Goal: Obtain resource: Download file/media

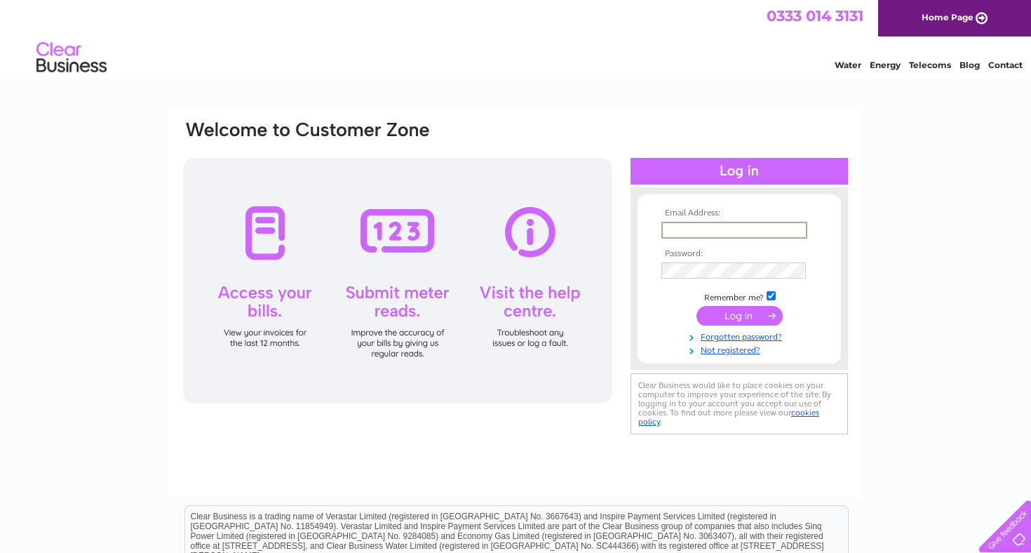
type input "[EMAIL_ADDRESS][DOMAIN_NAME]"
click at [739, 314] on input "submit" at bounding box center [739, 314] width 86 height 20
click at [736, 319] on input "submit" at bounding box center [739, 316] width 86 height 20
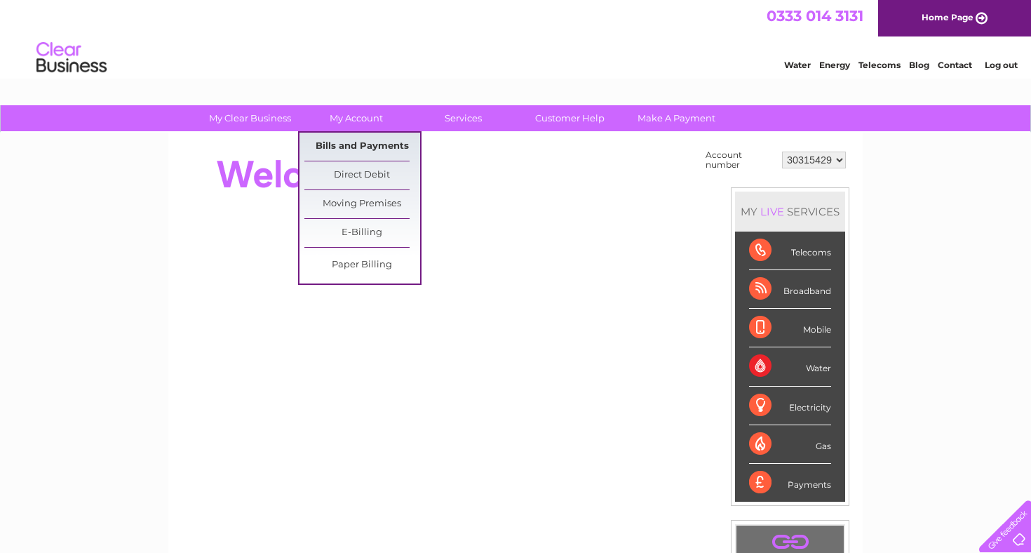
click at [356, 144] on link "Bills and Payments" at bounding box center [362, 147] width 116 height 28
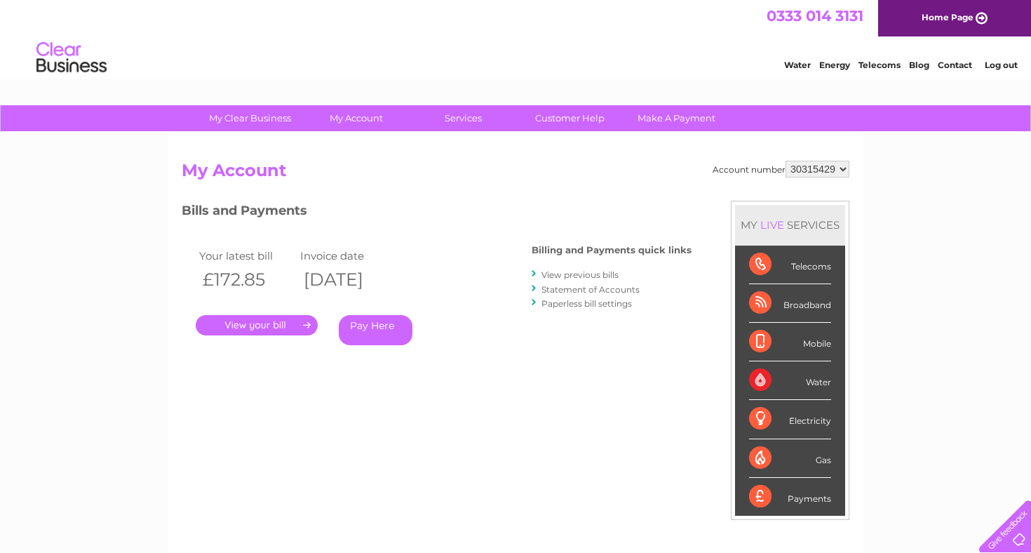
click at [572, 276] on link "View previous bills" at bounding box center [579, 274] width 77 height 11
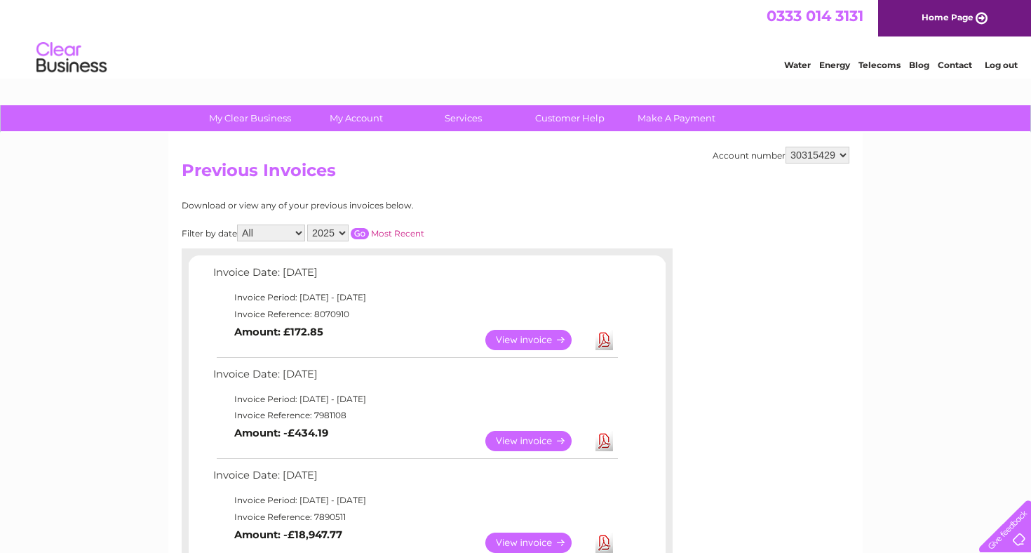
click at [592, 335] on td "Download" at bounding box center [604, 339] width 25 height 27
click at [603, 337] on link "Download" at bounding box center [604, 340] width 18 height 20
click at [527, 333] on link "View" at bounding box center [536, 340] width 103 height 20
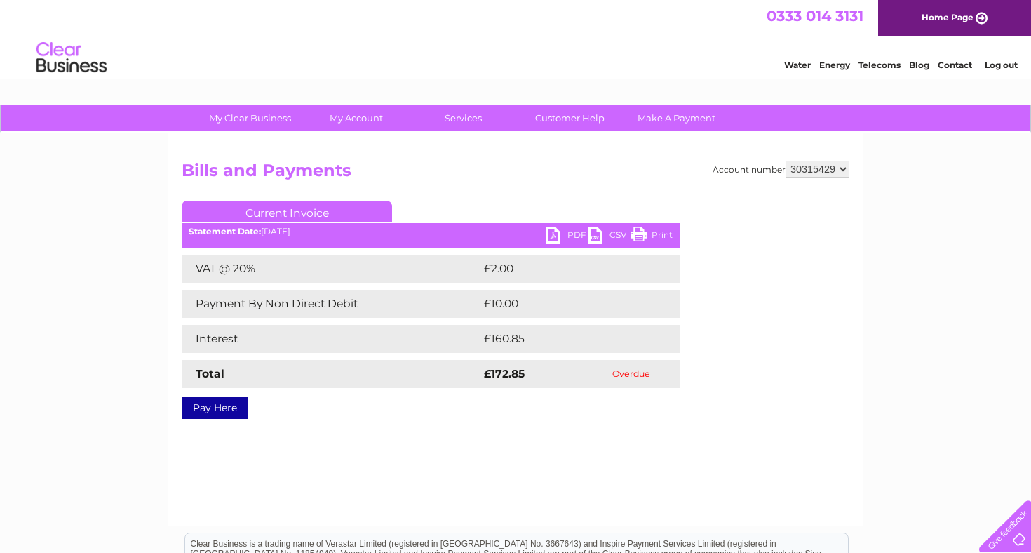
click at [559, 238] on link "PDF" at bounding box center [567, 237] width 42 height 20
click at [573, 237] on link "PDF" at bounding box center [567, 237] width 42 height 20
click at [567, 30] on div "0333 014 3131 Home Page" at bounding box center [515, 18] width 1031 height 36
click at [530, 180] on h2 "Bills and Payments" at bounding box center [516, 174] width 668 height 27
click at [614, 234] on link "CSV" at bounding box center [609, 237] width 42 height 20
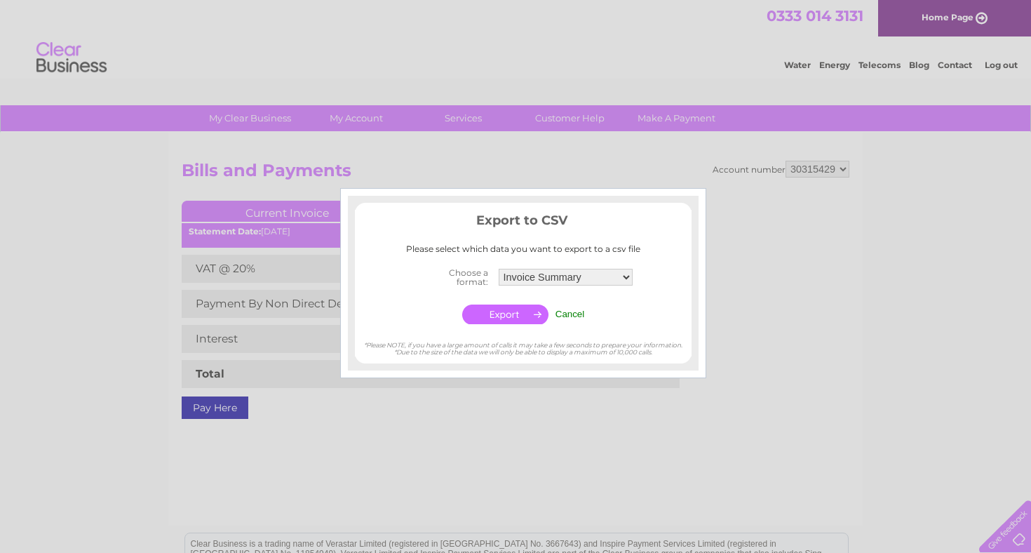
click at [768, 442] on div at bounding box center [515, 276] width 1031 height 553
click at [572, 311] on input "Cancel" at bounding box center [569, 314] width 29 height 11
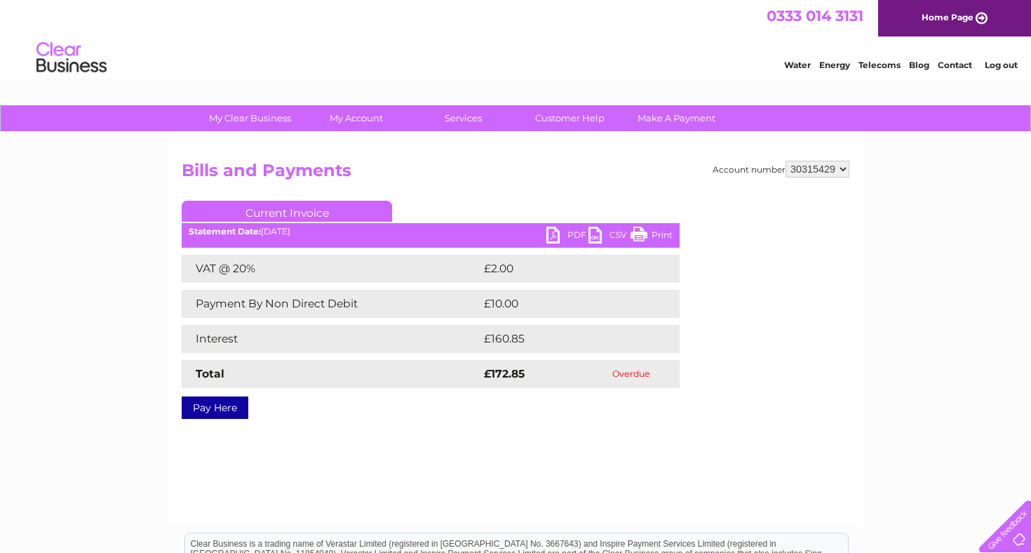
click at [566, 236] on link "PDF" at bounding box center [567, 237] width 42 height 20
click at [664, 45] on div "Water Energy Telecoms Blog Contact Log out" at bounding box center [515, 59] width 1031 height 46
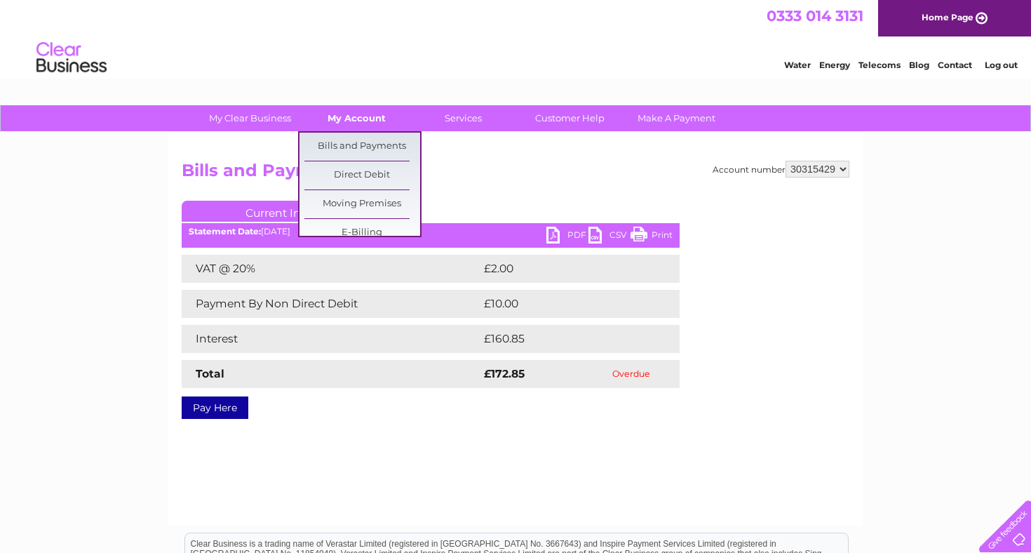
click at [345, 113] on link "My Account" at bounding box center [357, 118] width 116 height 26
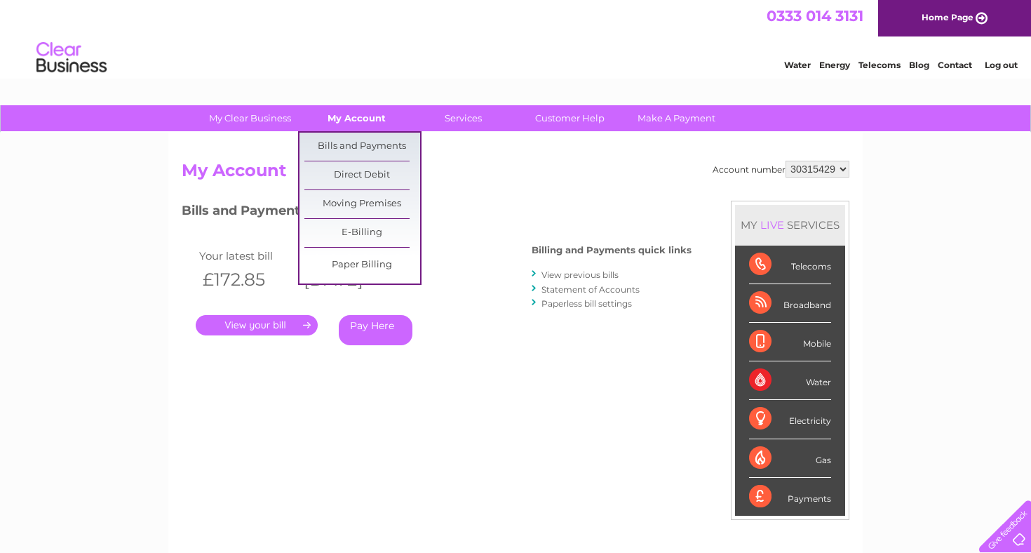
click at [343, 121] on link "My Account" at bounding box center [357, 118] width 116 height 26
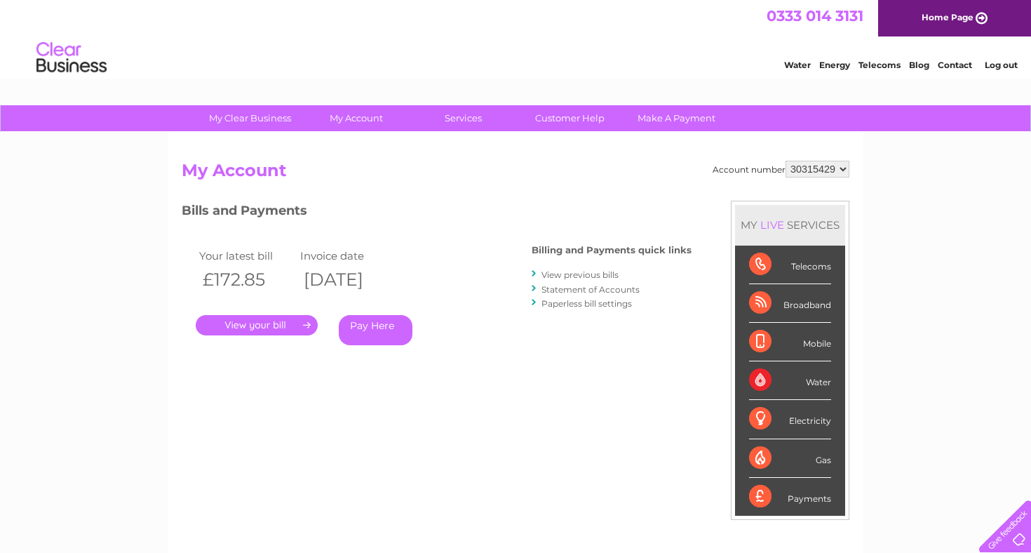
click at [579, 271] on link "View previous bills" at bounding box center [579, 274] width 77 height 11
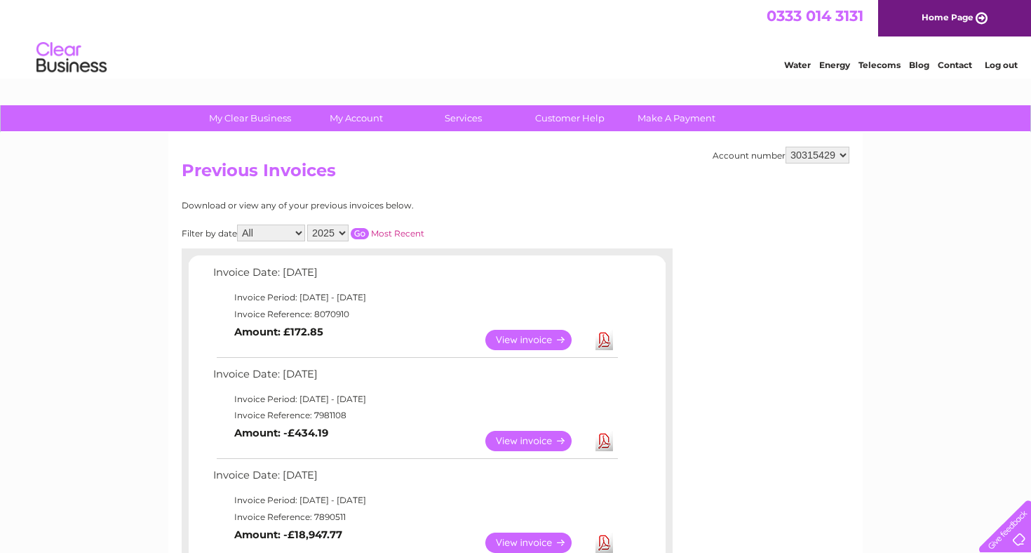
click at [606, 333] on link "Download" at bounding box center [604, 340] width 18 height 20
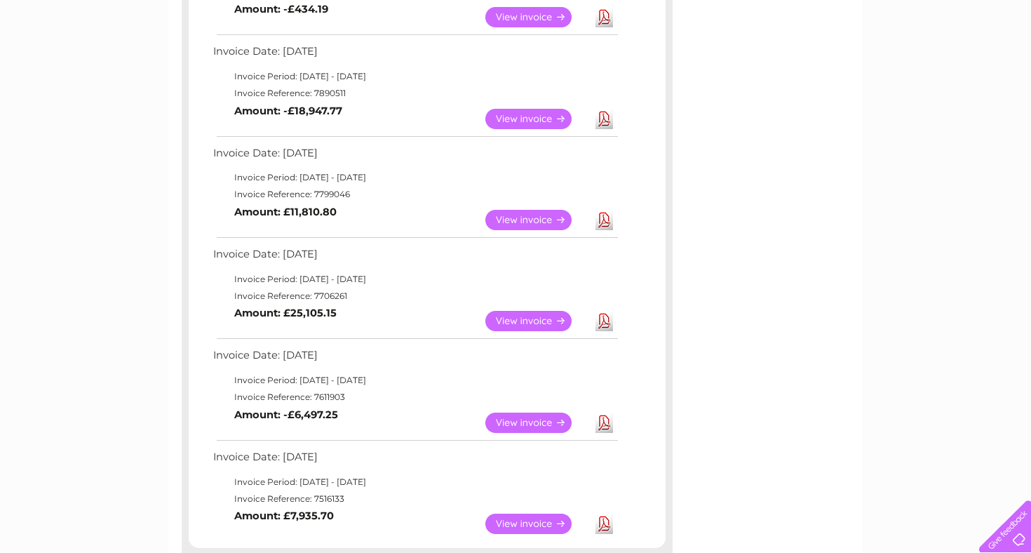
scroll to position [456, 0]
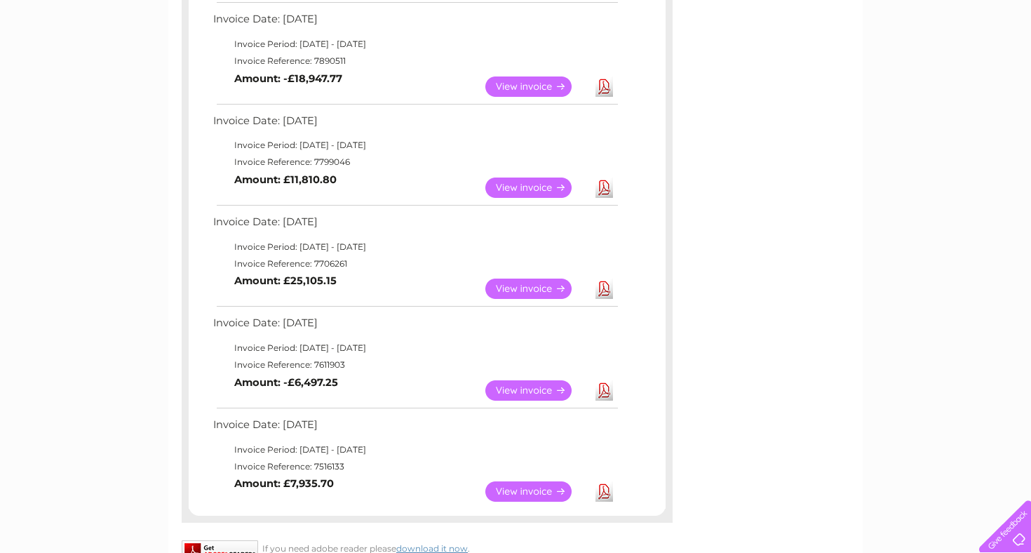
drag, startPoint x: 739, startPoint y: 468, endPoint x: 753, endPoint y: 329, distance: 139.6
click at [753, 331] on div "Account number 30315429 Previous Invoices Download or view any of your previous…" at bounding box center [515, 129] width 694 height 905
click at [525, 381] on link "View" at bounding box center [536, 390] width 103 height 20
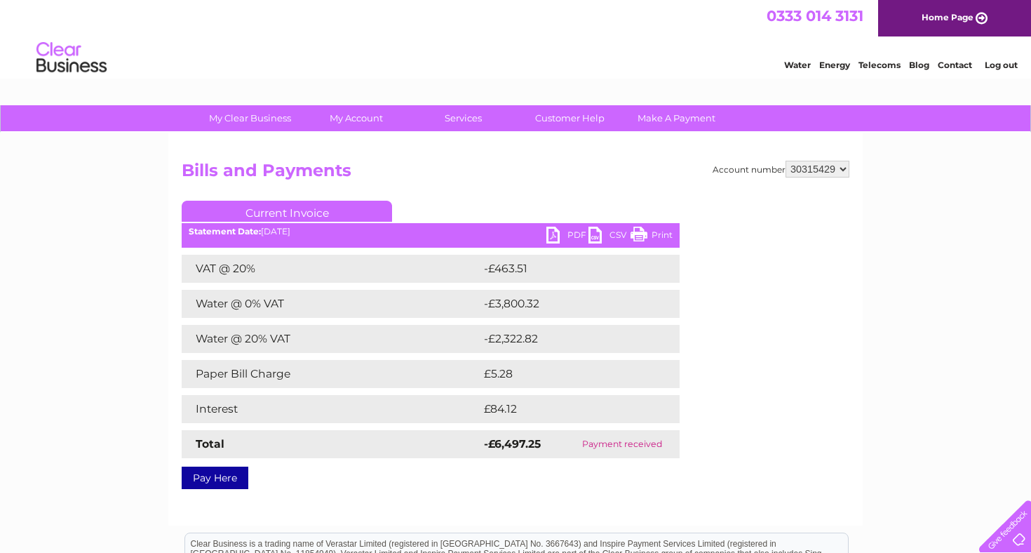
click at [563, 238] on link "PDF" at bounding box center [567, 237] width 42 height 20
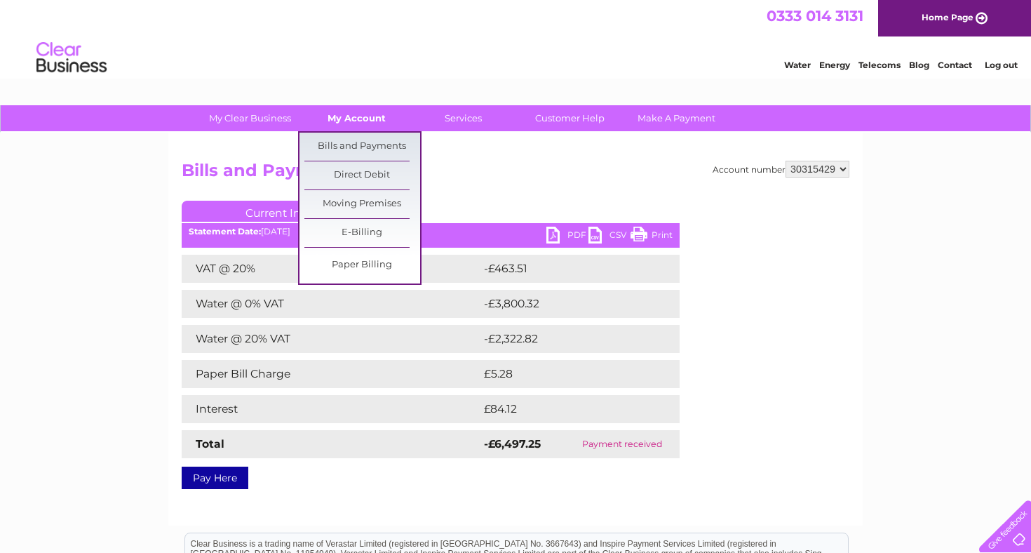
click at [359, 121] on link "My Account" at bounding box center [357, 118] width 116 height 26
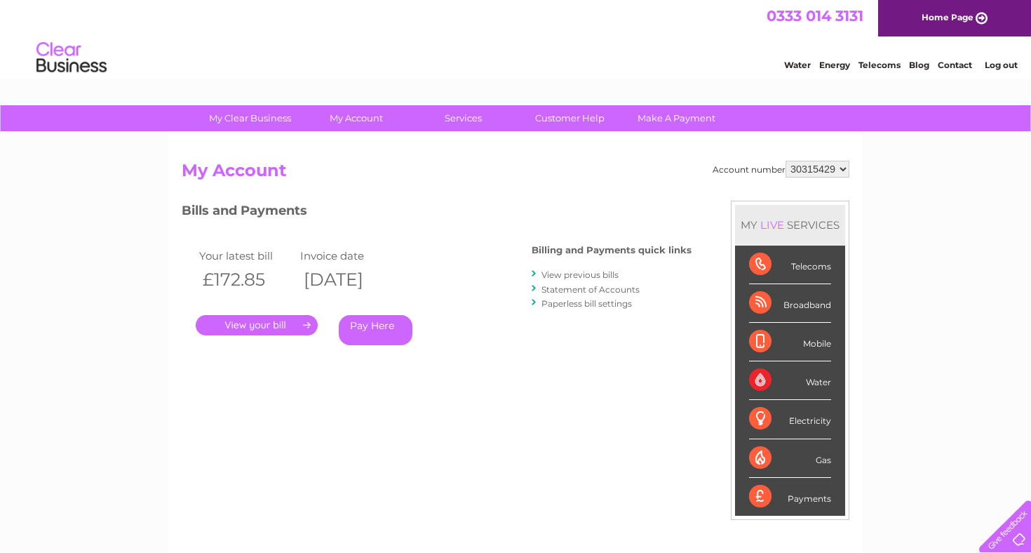
click at [573, 271] on link "View previous bills" at bounding box center [579, 274] width 77 height 11
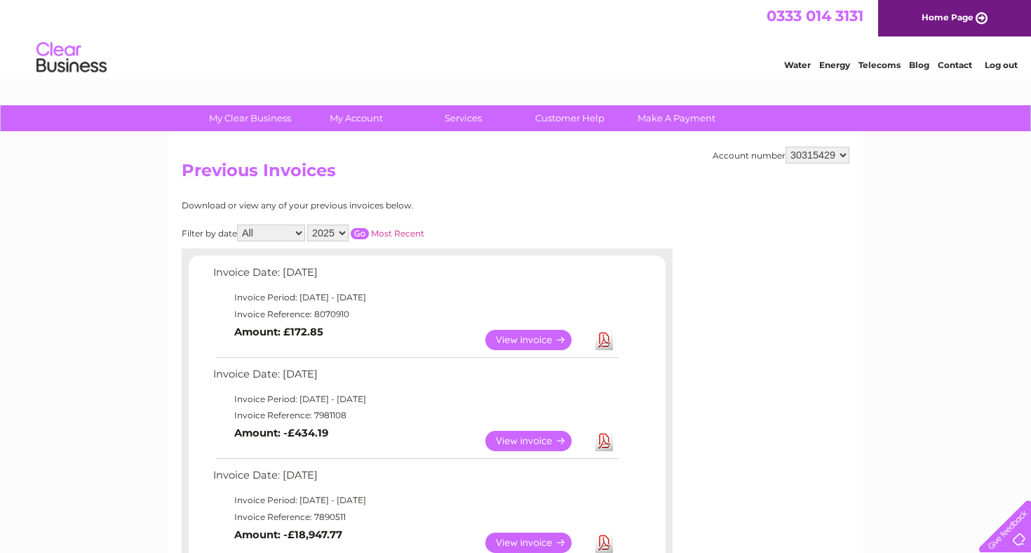
click at [609, 336] on link "Download" at bounding box center [604, 340] width 18 height 20
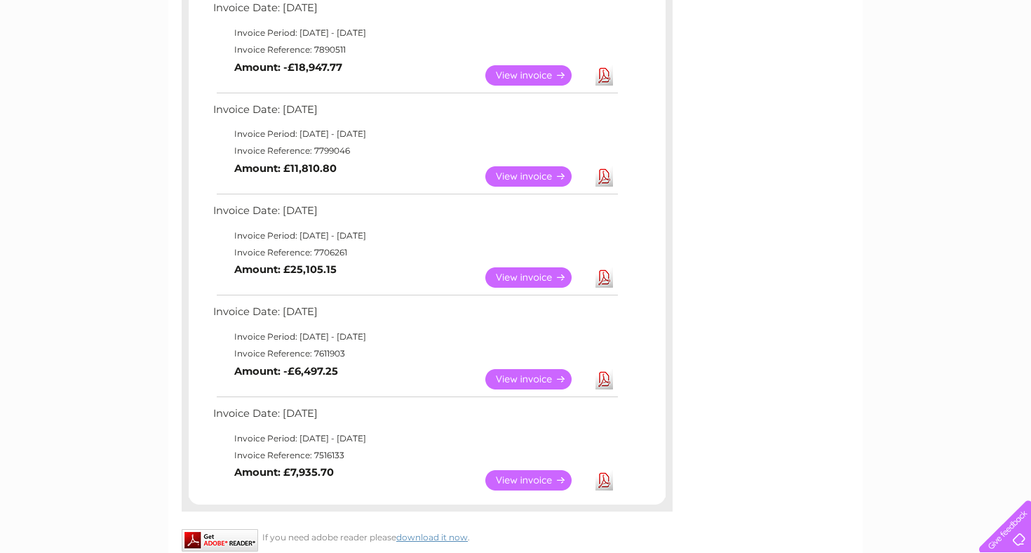
scroll to position [523, 0]
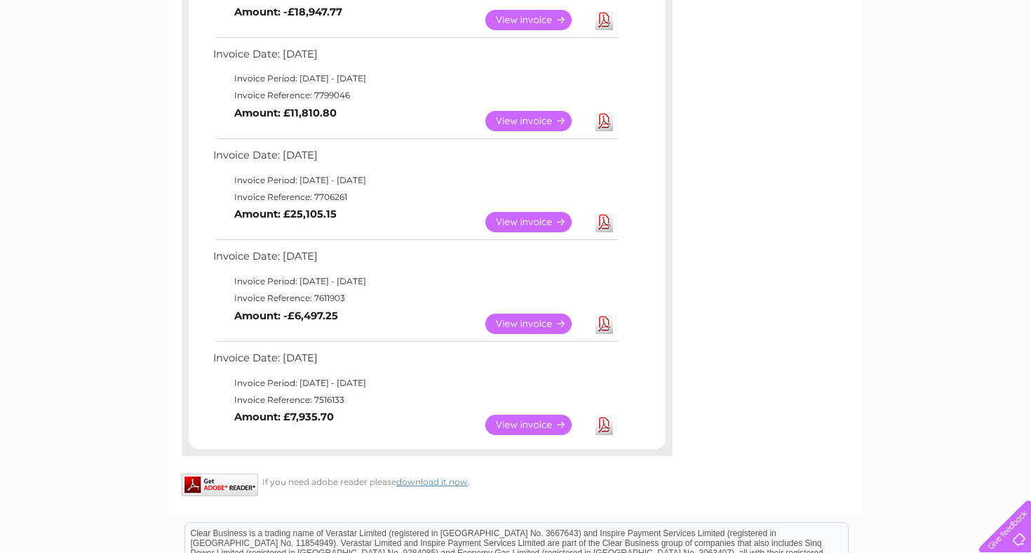
drag, startPoint x: 739, startPoint y: 466, endPoint x: 696, endPoint y: 434, distance: 52.6
click at [696, 434] on div "Account number 30315429 Previous Invoices Download or view any of your previous…" at bounding box center [515, 62] width 694 height 905
click at [666, 184] on div "Invoice Date: [DATE] Invoice Period: [DATE] - [DATE] Invoice Reference: 8070910…" at bounding box center [427, 91] width 491 height 702
click at [715, 109] on div "Account number 30315429 Previous Invoices Download or view any of your previous…" at bounding box center [515, 62] width 694 height 905
click at [530, 216] on link "View" at bounding box center [536, 222] width 103 height 20
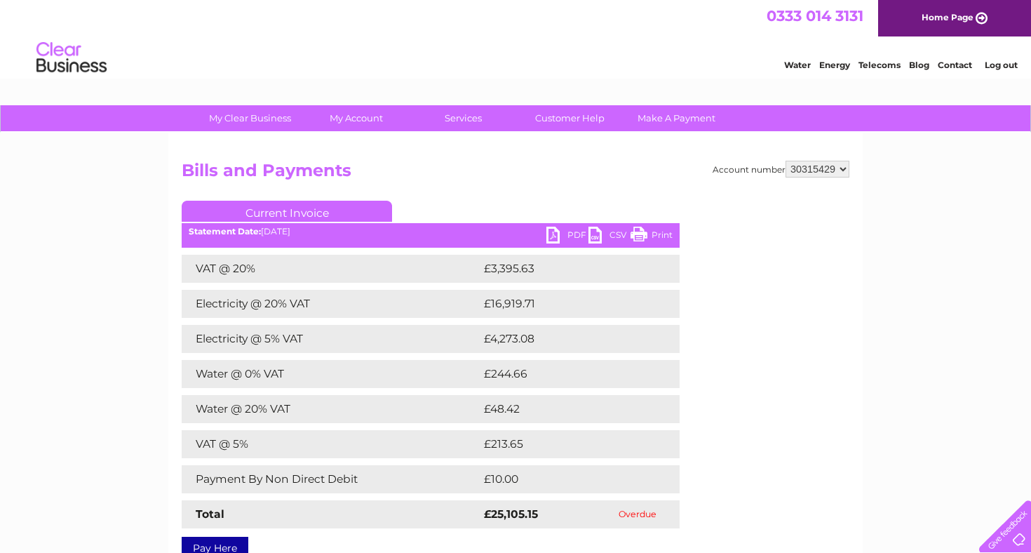
click at [569, 233] on link "PDF" at bounding box center [567, 237] width 42 height 20
click at [840, 442] on div "Account number 30315429 Bills and Payments Current Invoice PDF CSV Print Total" at bounding box center [516, 357] width 668 height 393
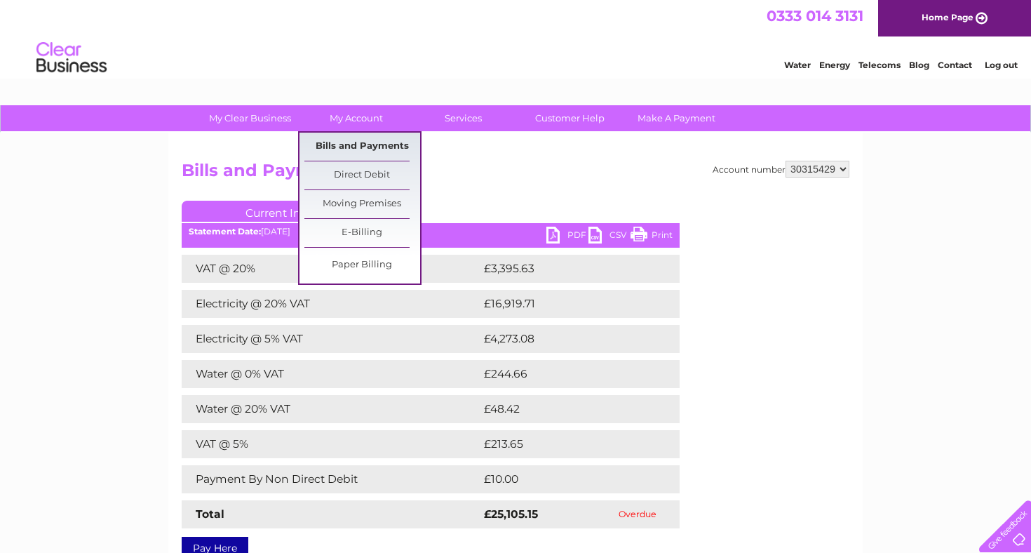
click at [347, 149] on link "Bills and Payments" at bounding box center [362, 147] width 116 height 28
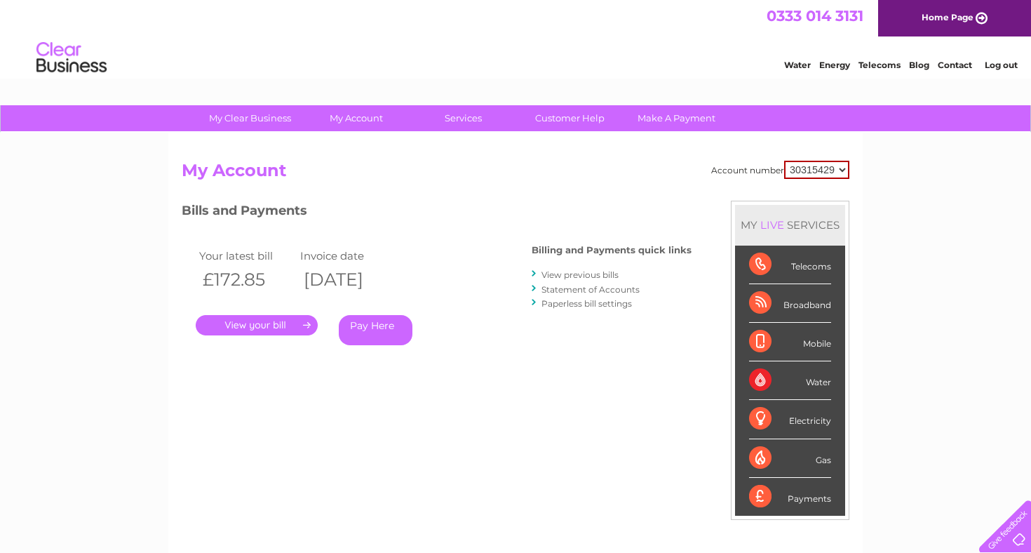
click at [577, 287] on link "Statement of Accounts" at bounding box center [590, 289] width 98 height 11
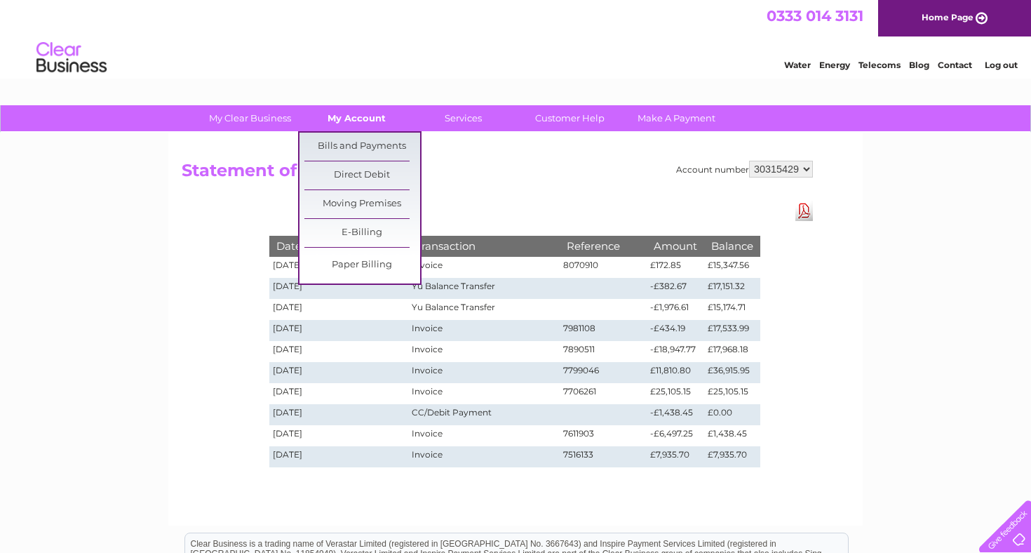
click at [374, 122] on link "My Account" at bounding box center [357, 118] width 116 height 26
click at [368, 143] on link "Bills and Payments" at bounding box center [362, 147] width 116 height 28
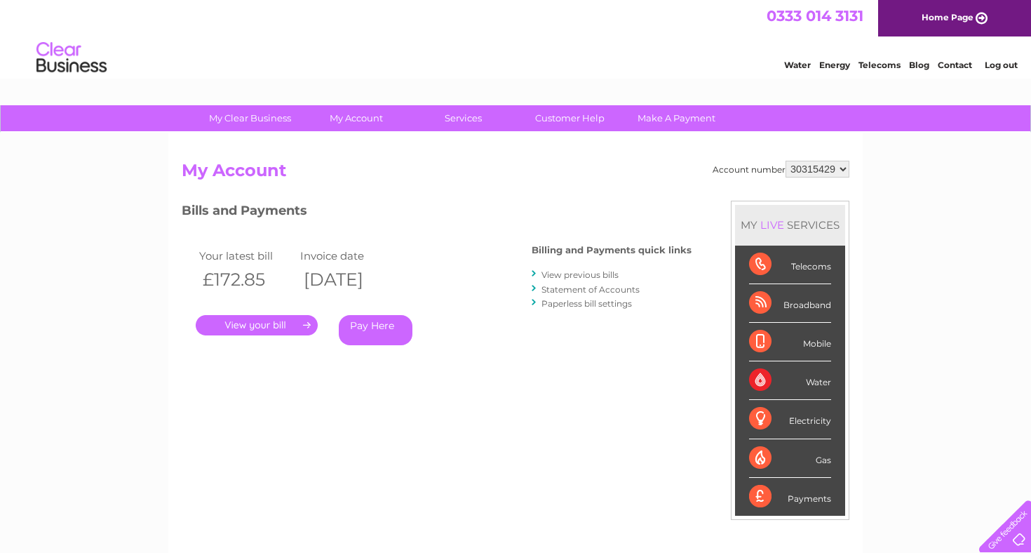
click at [598, 272] on link "View previous bills" at bounding box center [579, 274] width 77 height 11
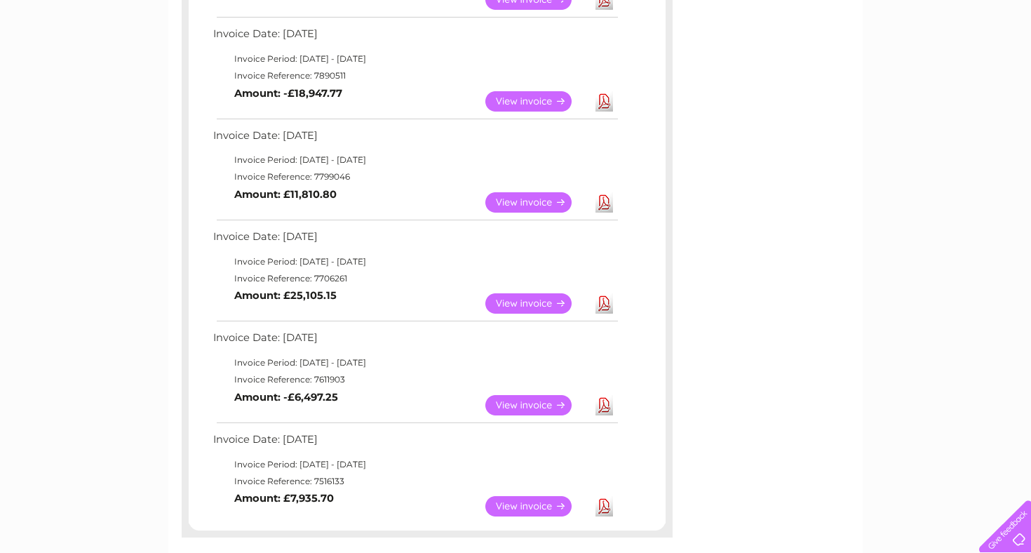
scroll to position [477, 0]
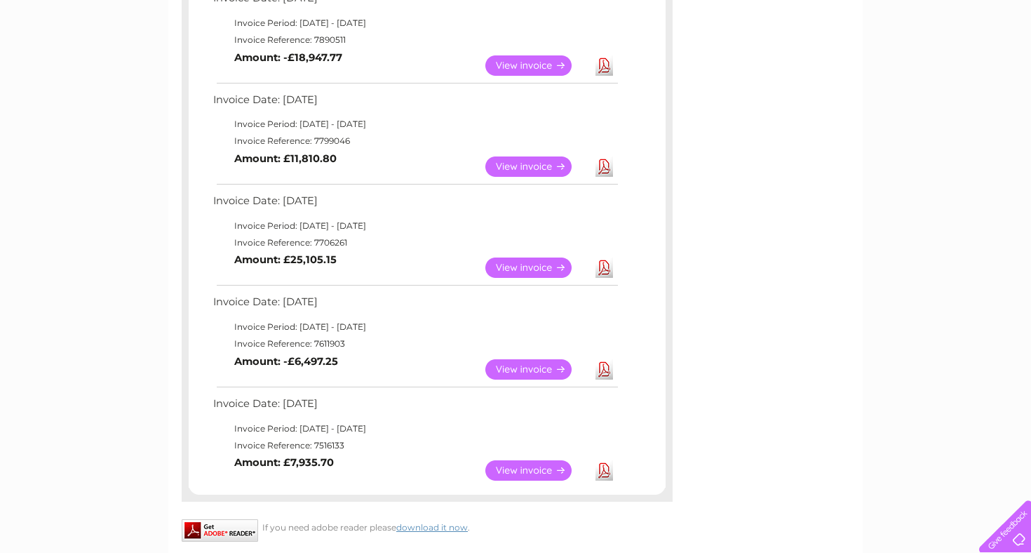
drag, startPoint x: 775, startPoint y: 450, endPoint x: 763, endPoint y: 343, distance: 108.0
click at [763, 345] on div "Account number 30315429 Previous Invoices Download or view any of your previous…" at bounding box center [515, 108] width 694 height 905
click at [538, 259] on link "View" at bounding box center [536, 267] width 103 height 20
click at [607, 157] on link "Download" at bounding box center [604, 166] width 18 height 20
click at [603, 58] on link "Download" at bounding box center [604, 65] width 18 height 20
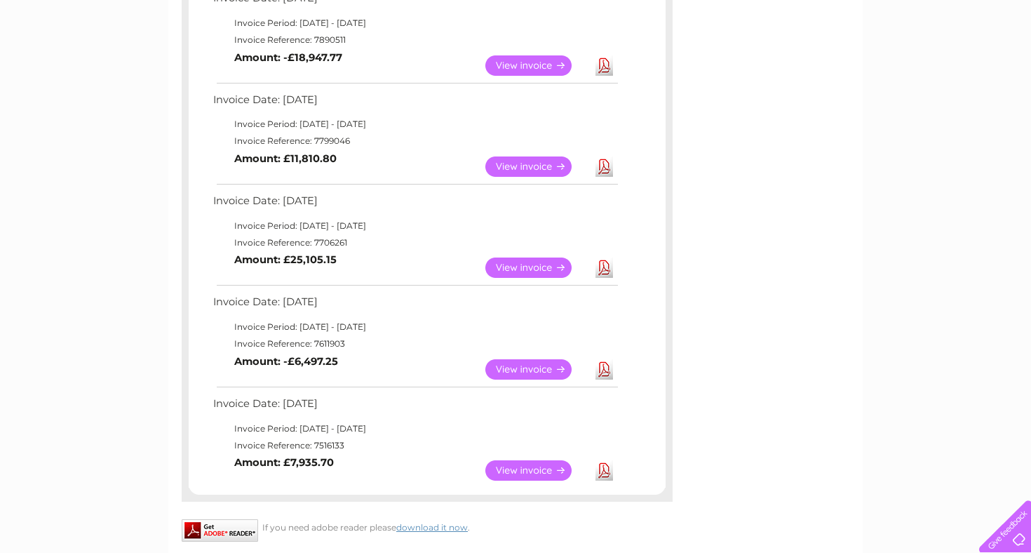
click at [701, 22] on div "Account number 30315429 Previous Invoices Download or view any of your previous…" at bounding box center [515, 108] width 694 height 905
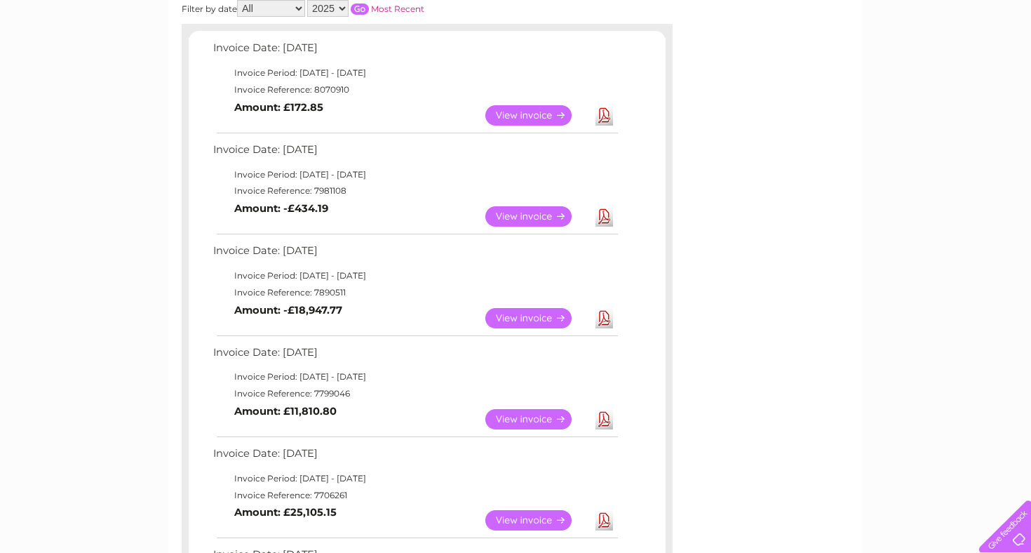
scroll to position [196, 0]
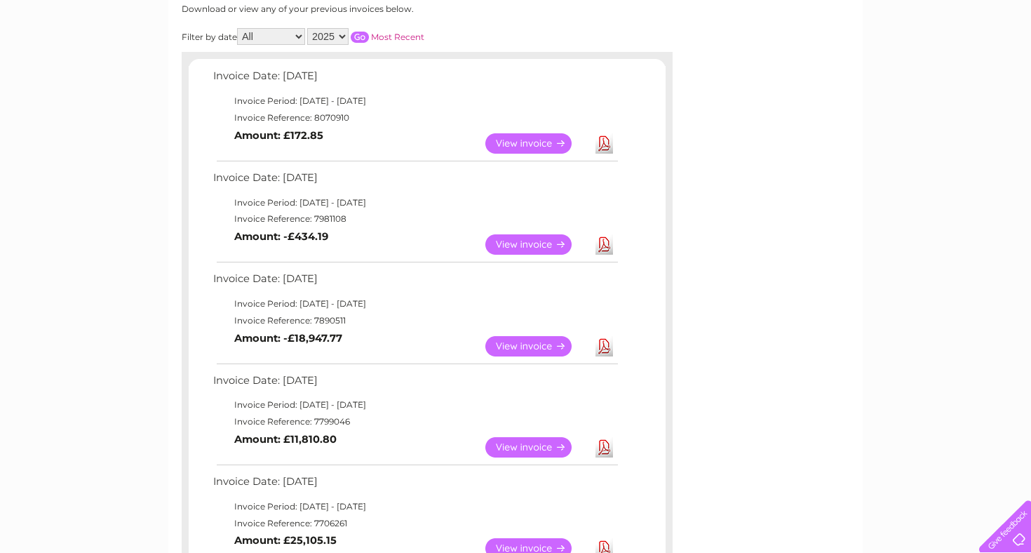
click at [715, 497] on div "Account number 30315429 Previous Invoices Download or view any of your previous…" at bounding box center [515, 388] width 694 height 905
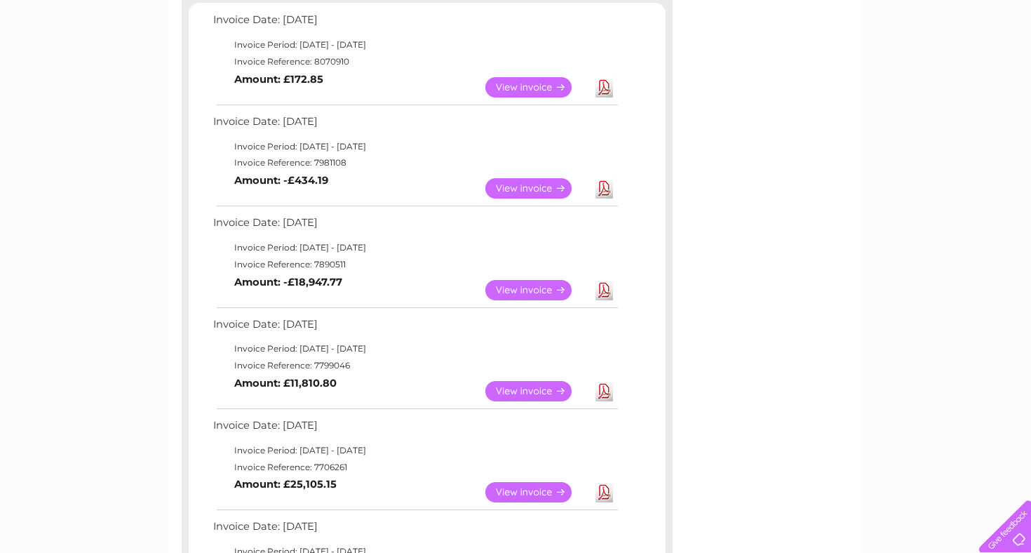
scroll to position [281, 0]
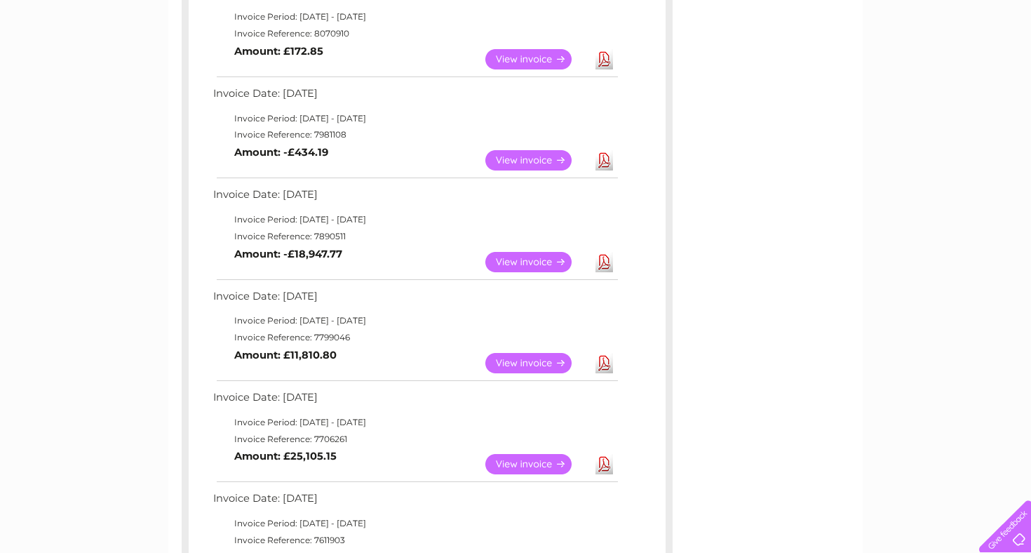
click at [598, 356] on link "Download" at bounding box center [604, 363] width 18 height 20
click at [687, 65] on div "Account number 30315429 Previous Invoices Download or view any of your previous…" at bounding box center [515, 304] width 694 height 905
click at [541, 360] on link "View" at bounding box center [536, 363] width 103 height 20
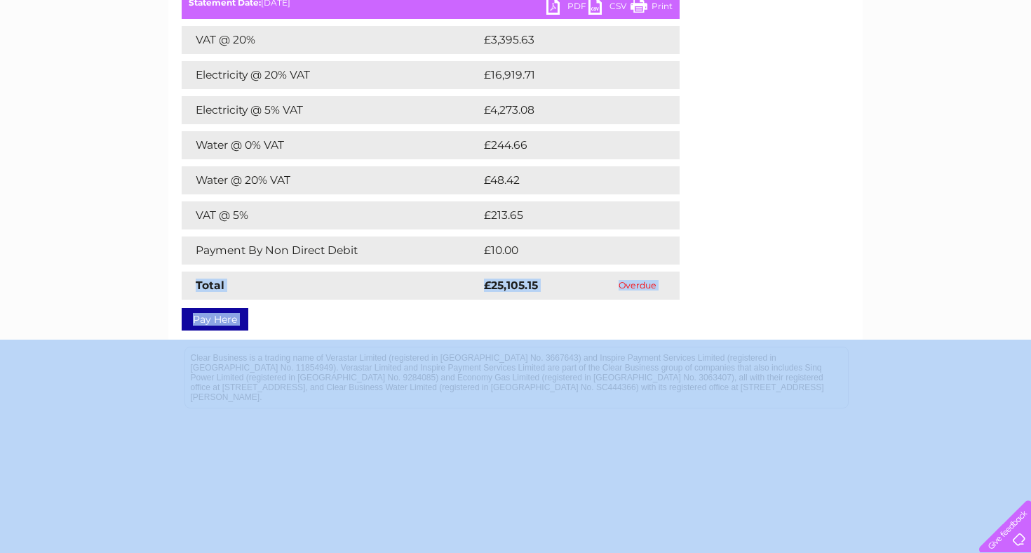
scroll to position [264, 0]
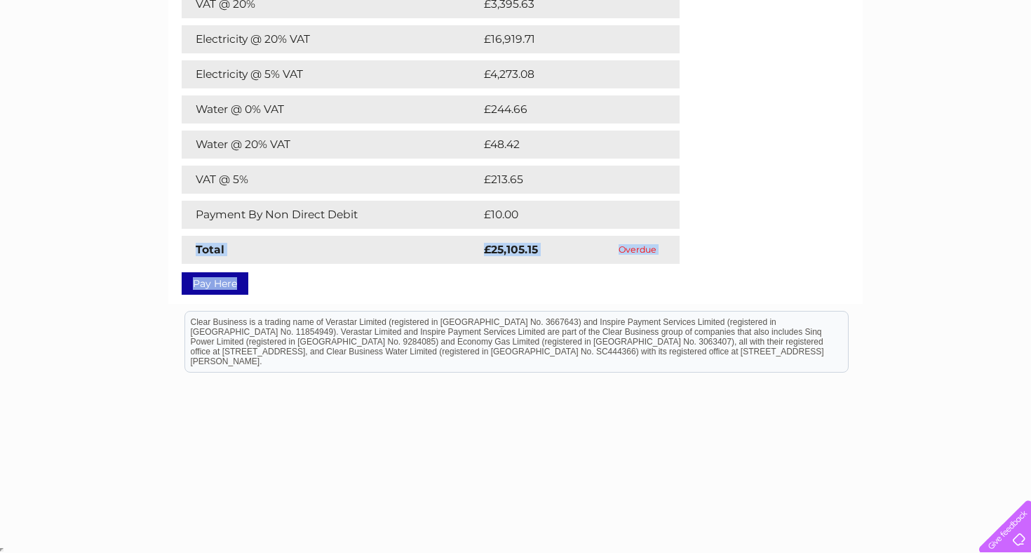
drag, startPoint x: 744, startPoint y: 495, endPoint x: 765, endPoint y: 281, distance: 215.6
click at [765, 281] on div "Account number 30315429 Bills and Payments Current Invoice PDF CSV Print Total" at bounding box center [516, 92] width 668 height 393
click at [739, 168] on div "Account number 30315429 Bills and Payments Current Invoice PDF CSV Print Total" at bounding box center [516, 92] width 668 height 393
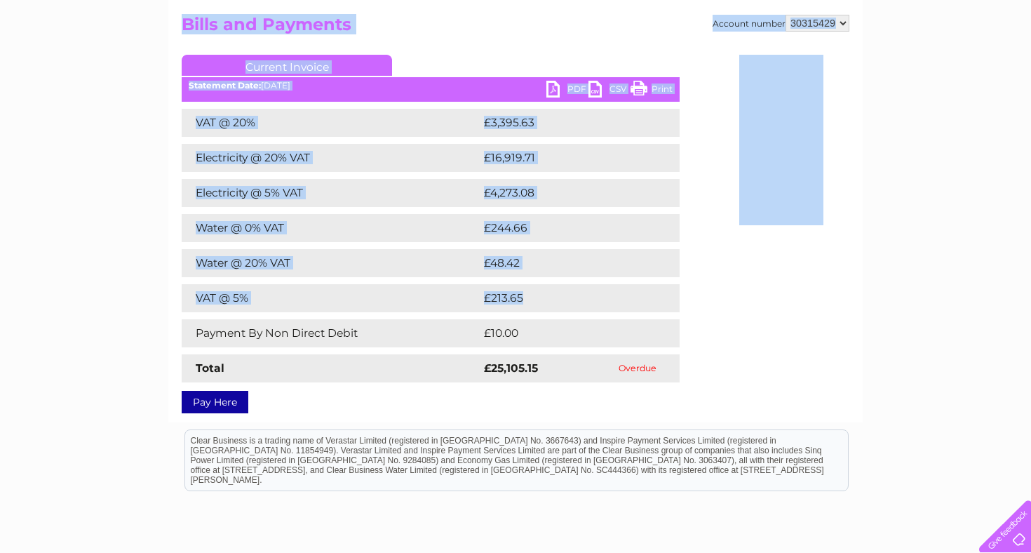
scroll to position [38, 0]
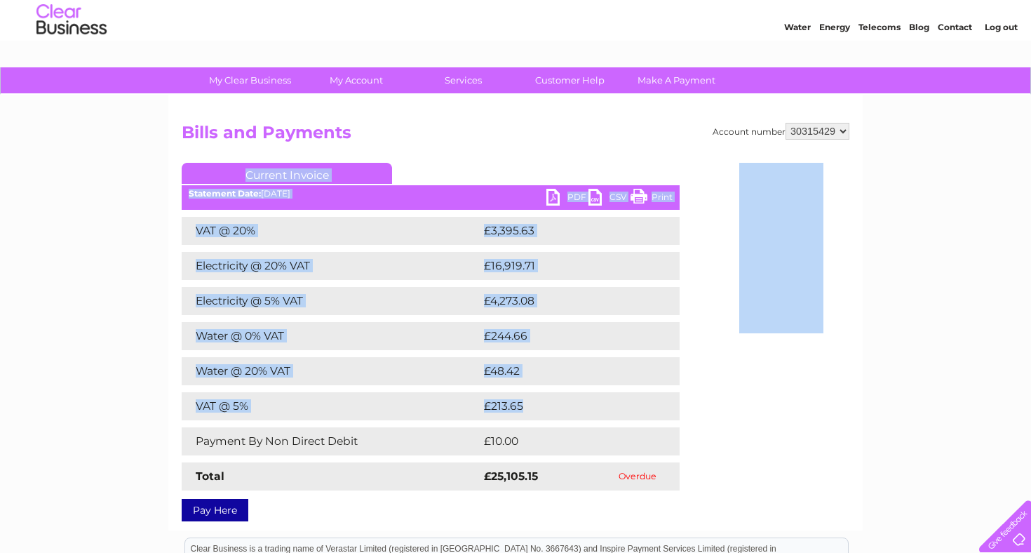
click at [717, 217] on div "Account number 30315429 Bills and Payments Current Invoice PDF CSV Print Total" at bounding box center [516, 319] width 668 height 393
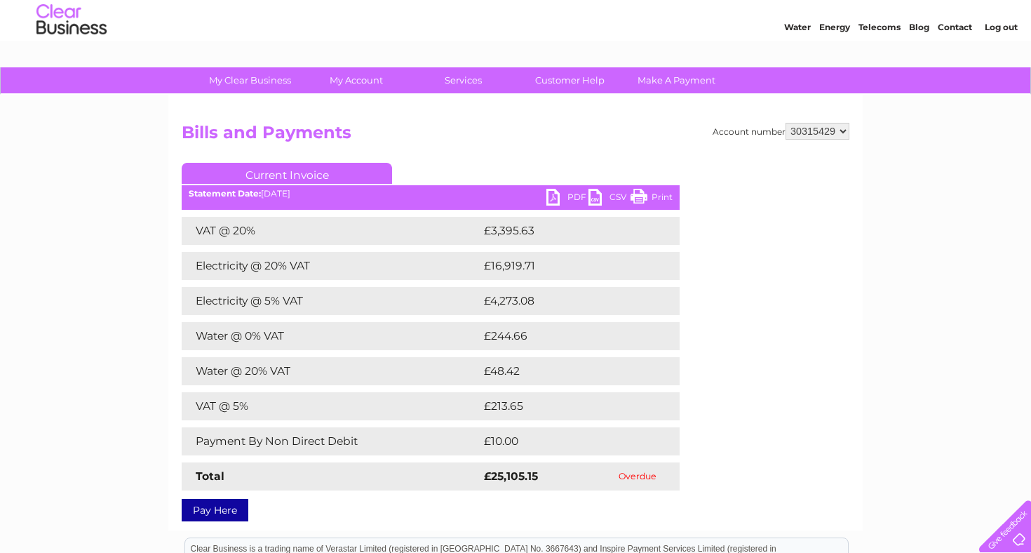
click at [564, 194] on link "PDF" at bounding box center [567, 199] width 42 height 20
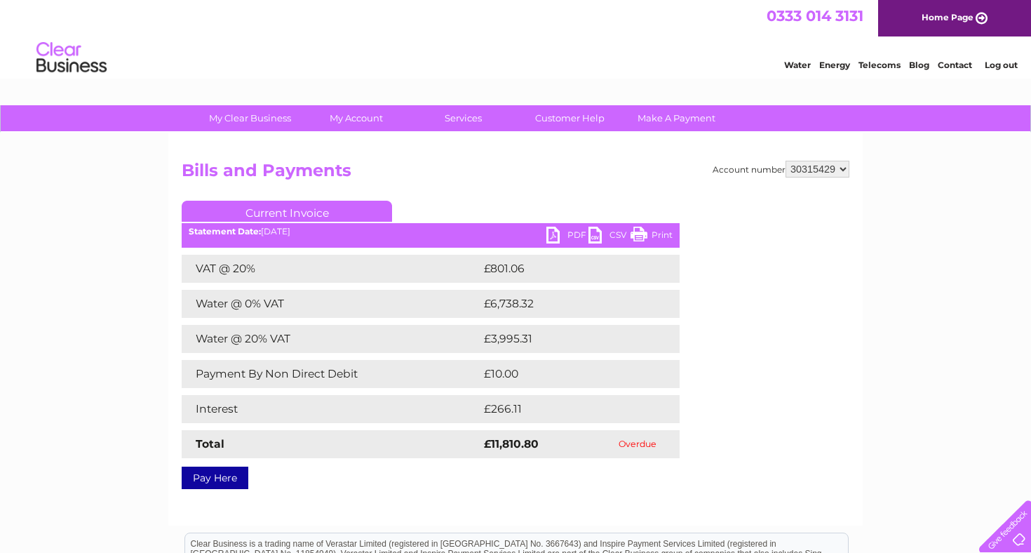
click at [572, 237] on link "PDF" at bounding box center [567, 237] width 42 height 20
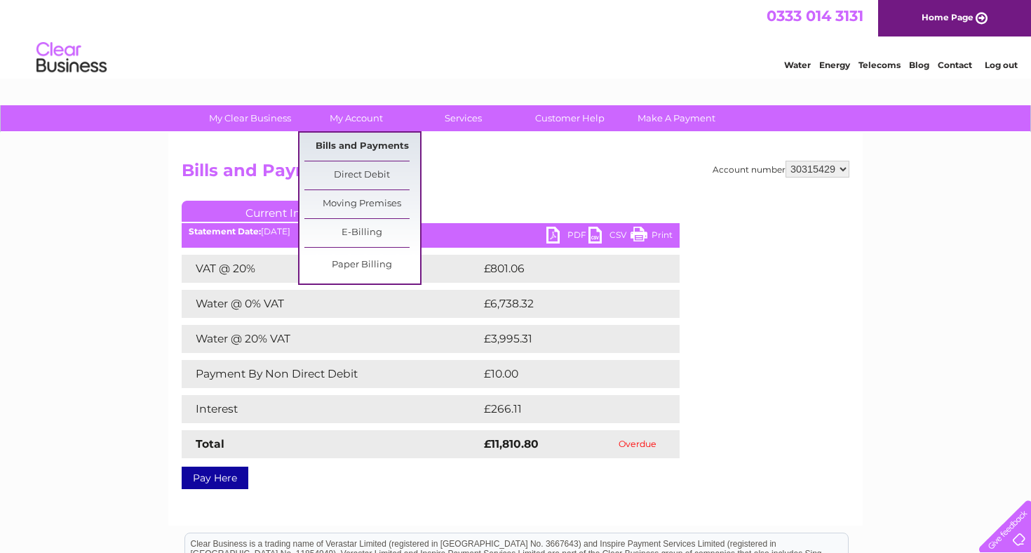
click at [359, 147] on link "Bills and Payments" at bounding box center [362, 147] width 116 height 28
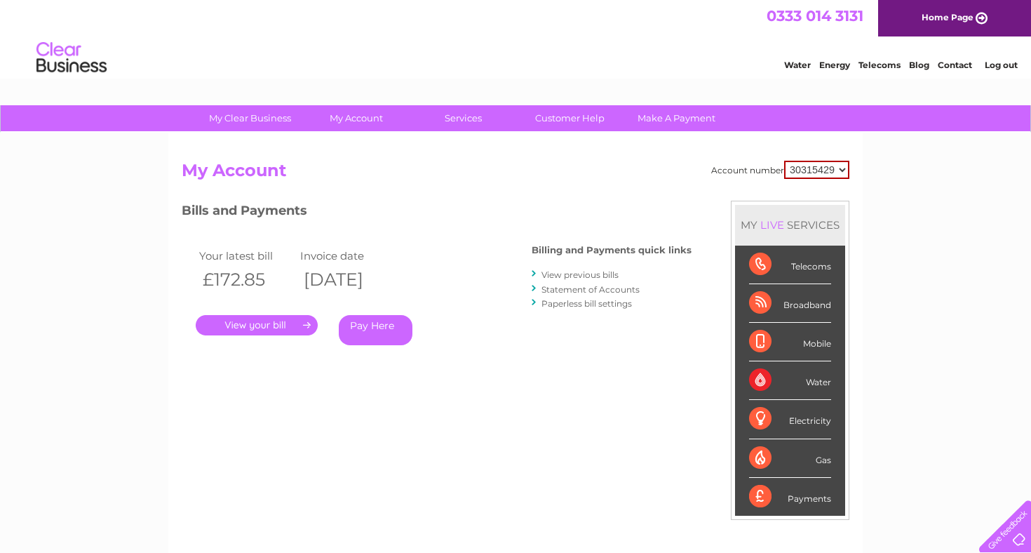
click at [598, 273] on link "View previous bills" at bounding box center [579, 274] width 77 height 11
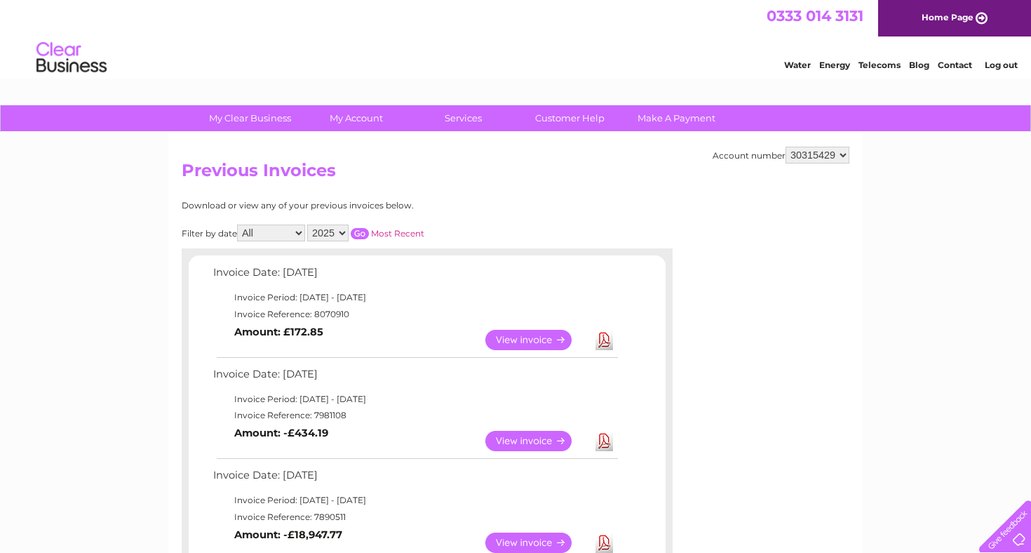
click at [535, 335] on link "View" at bounding box center [536, 340] width 103 height 20
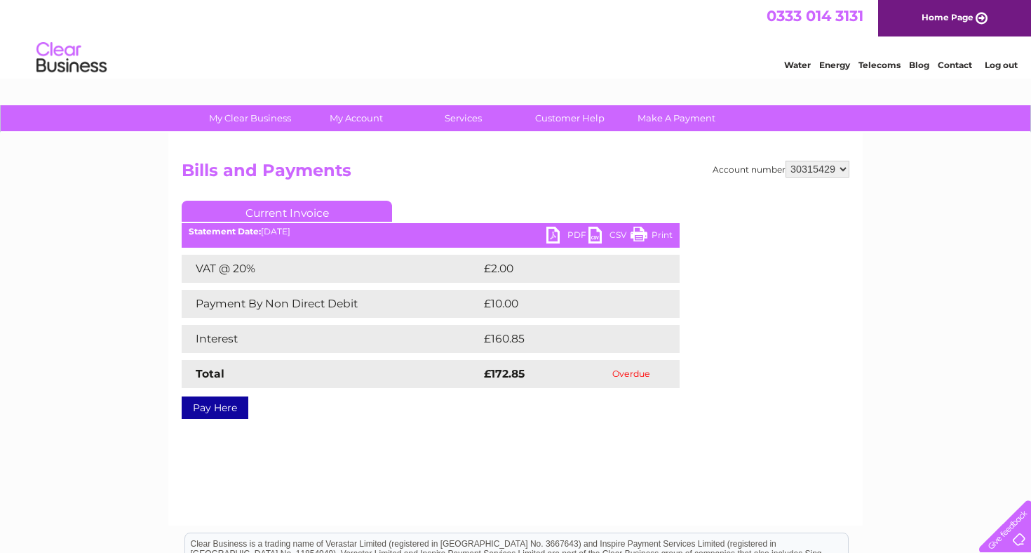
click at [565, 234] on link "PDF" at bounding box center [567, 237] width 42 height 20
click at [579, 233] on link "PDF" at bounding box center [567, 237] width 42 height 20
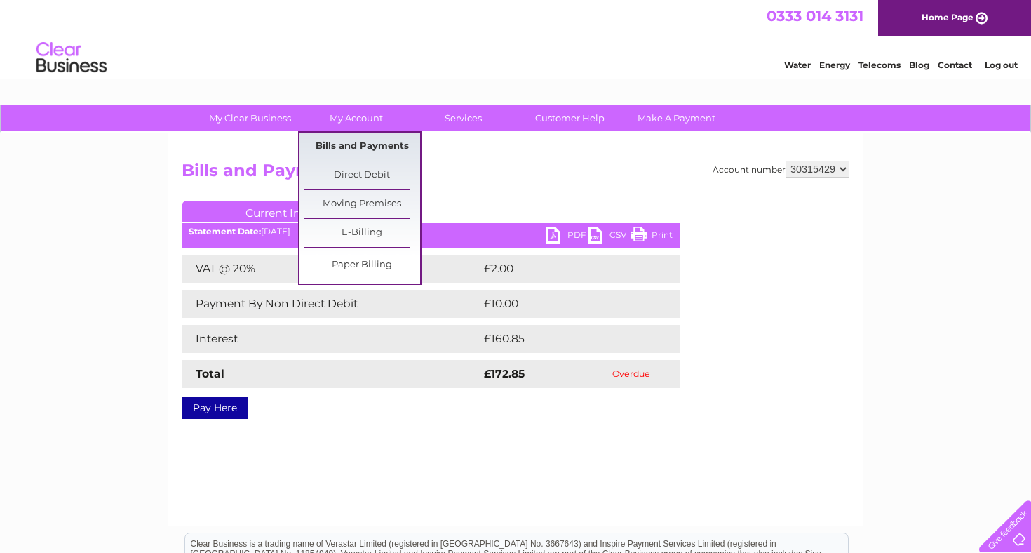
click at [359, 144] on link "Bills and Payments" at bounding box center [362, 147] width 116 height 28
click at [361, 146] on link "Bills and Payments" at bounding box center [362, 147] width 116 height 28
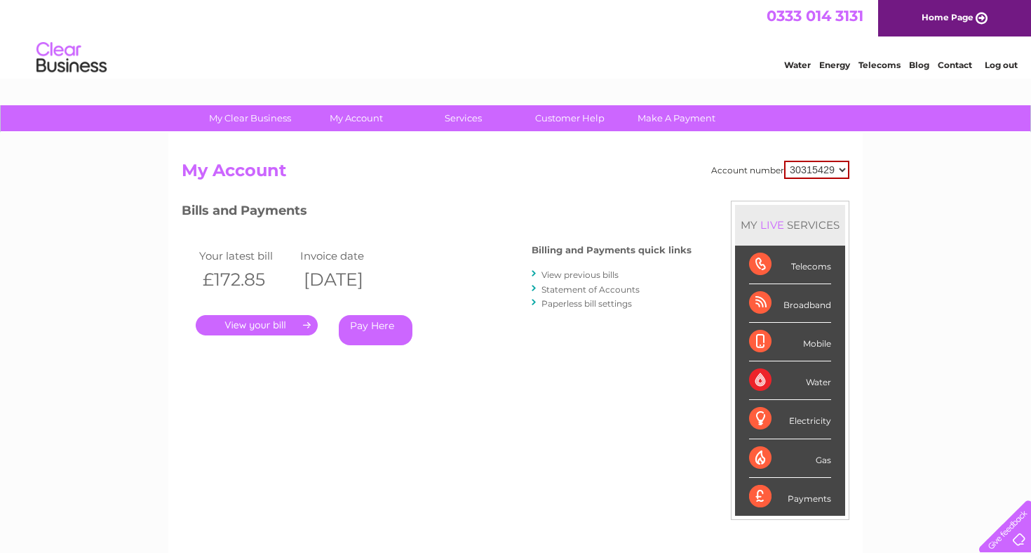
click at [572, 272] on link "View previous bills" at bounding box center [579, 274] width 77 height 11
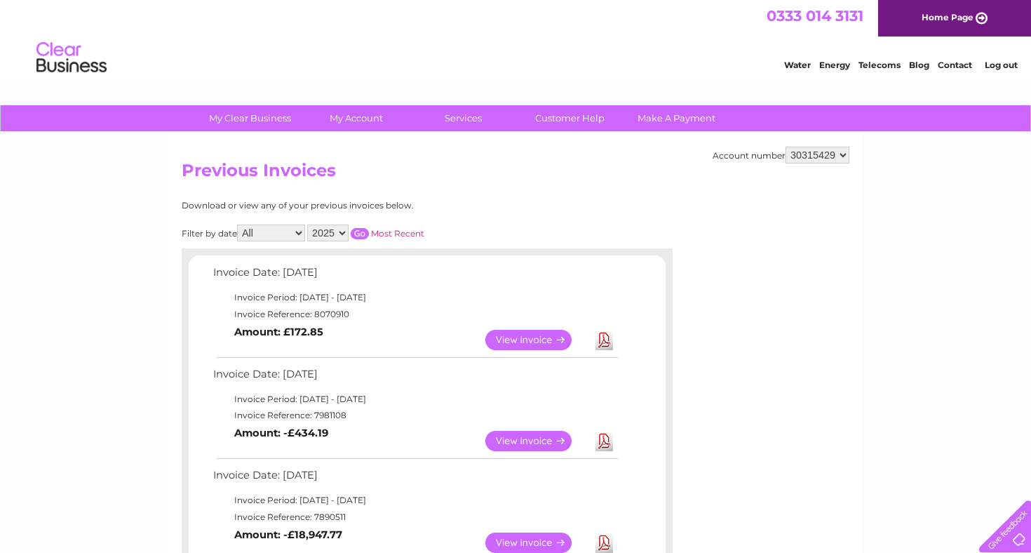
click at [602, 436] on link "Download" at bounding box center [604, 441] width 18 height 20
click at [609, 337] on link "Download" at bounding box center [604, 340] width 18 height 20
